Goal: Information Seeking & Learning: Learn about a topic

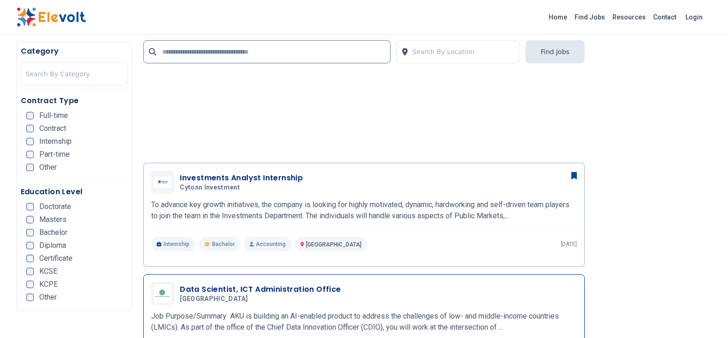
scroll to position [1387, 0]
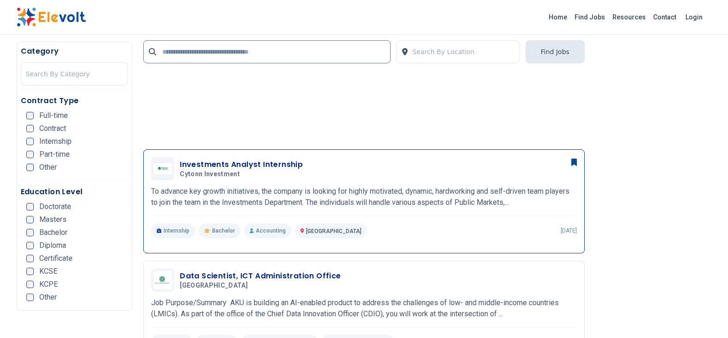
click at [337, 227] on div "Internship Bachelor Accounting [GEOGRAPHIC_DATA] KE [DATE]" at bounding box center [364, 230] width 426 height 15
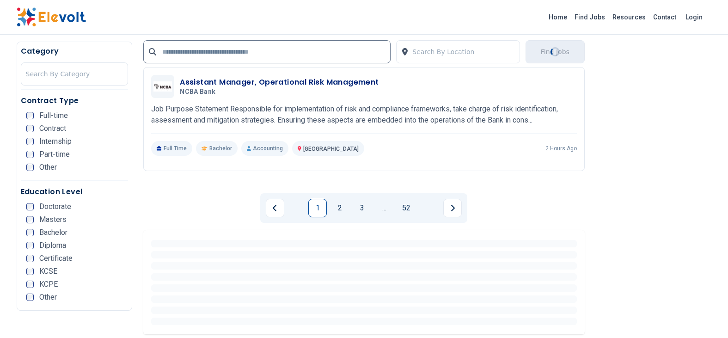
scroll to position [2126, 0]
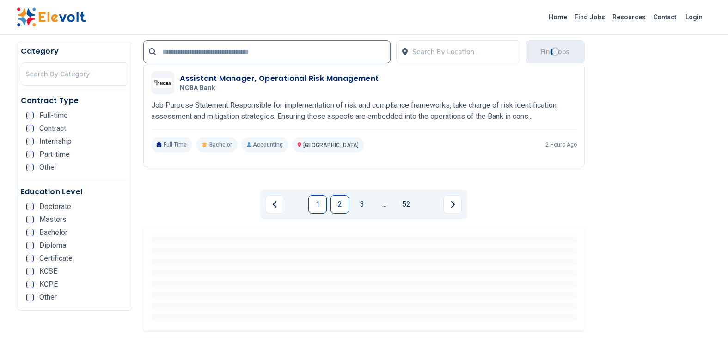
click at [340, 205] on link "2" at bounding box center [340, 204] width 18 height 18
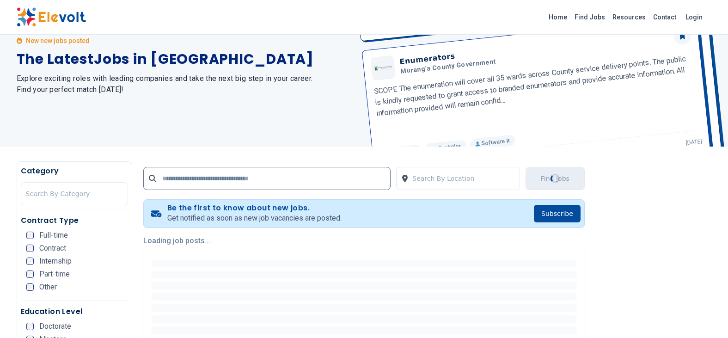
scroll to position [0, 0]
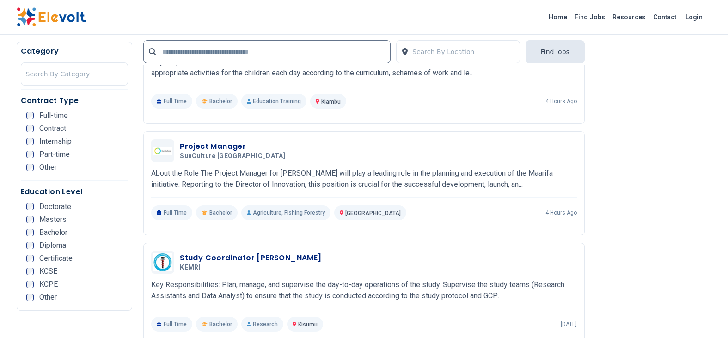
scroll to position [1620, 0]
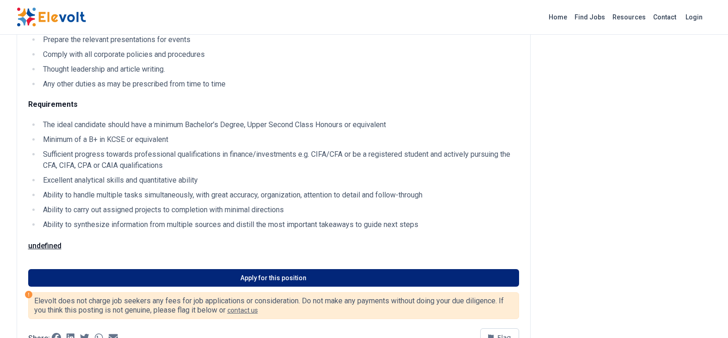
scroll to position [416, 0]
